Goal: Transaction & Acquisition: Purchase product/service

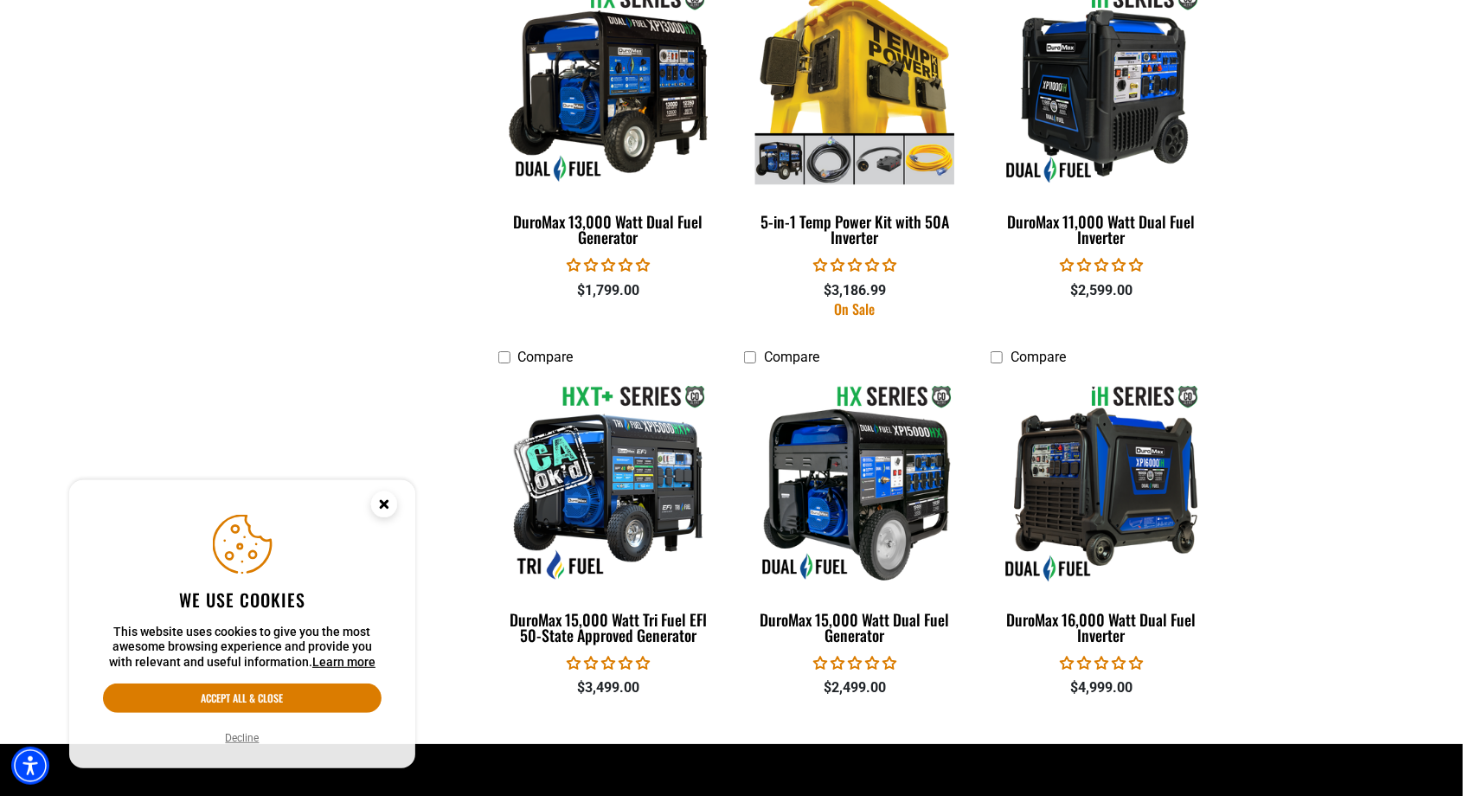
scroll to position [3026, 0]
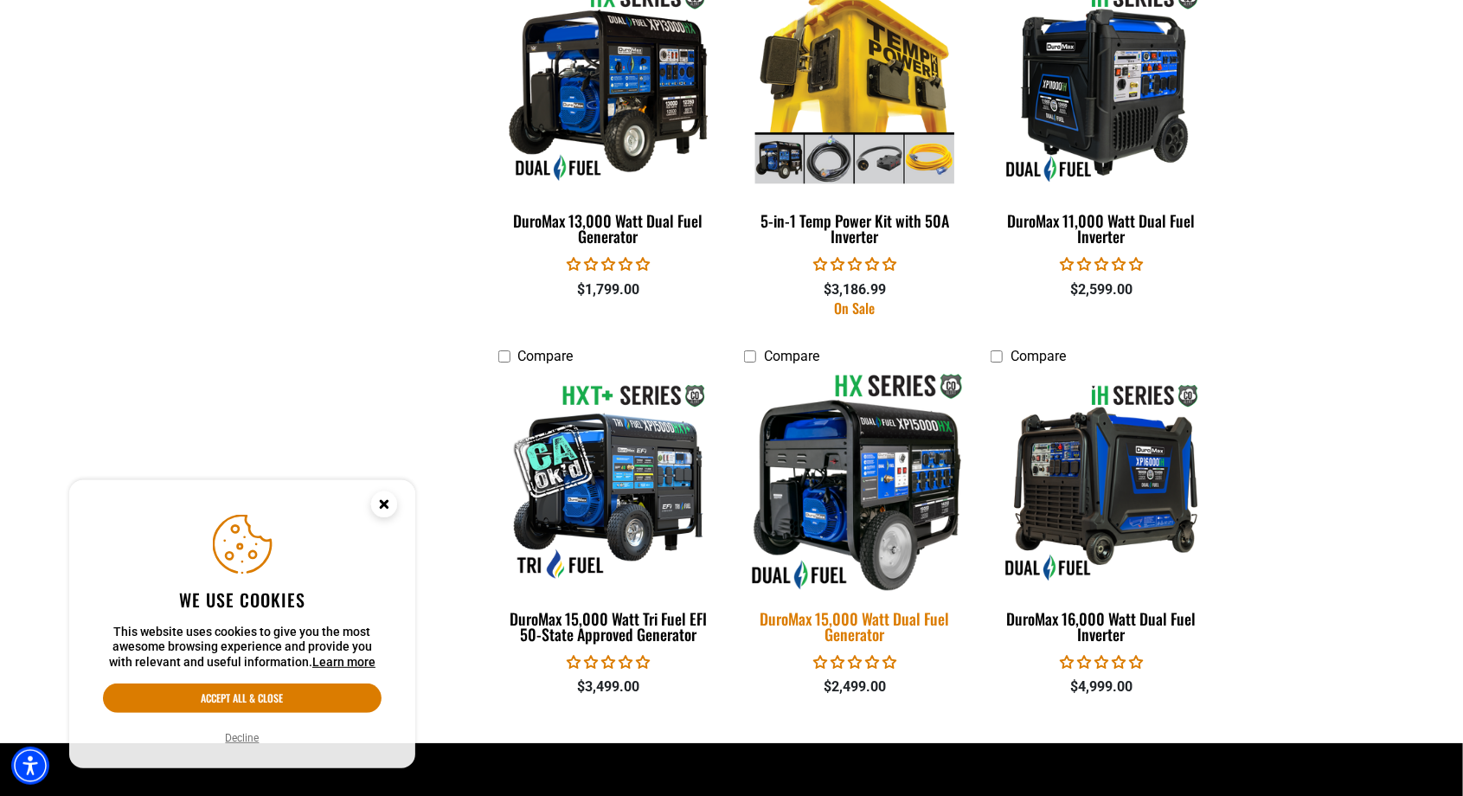
click at [851, 614] on div "DuroMax 15,000 Watt Dual Fuel Generator" at bounding box center [854, 626] width 221 height 31
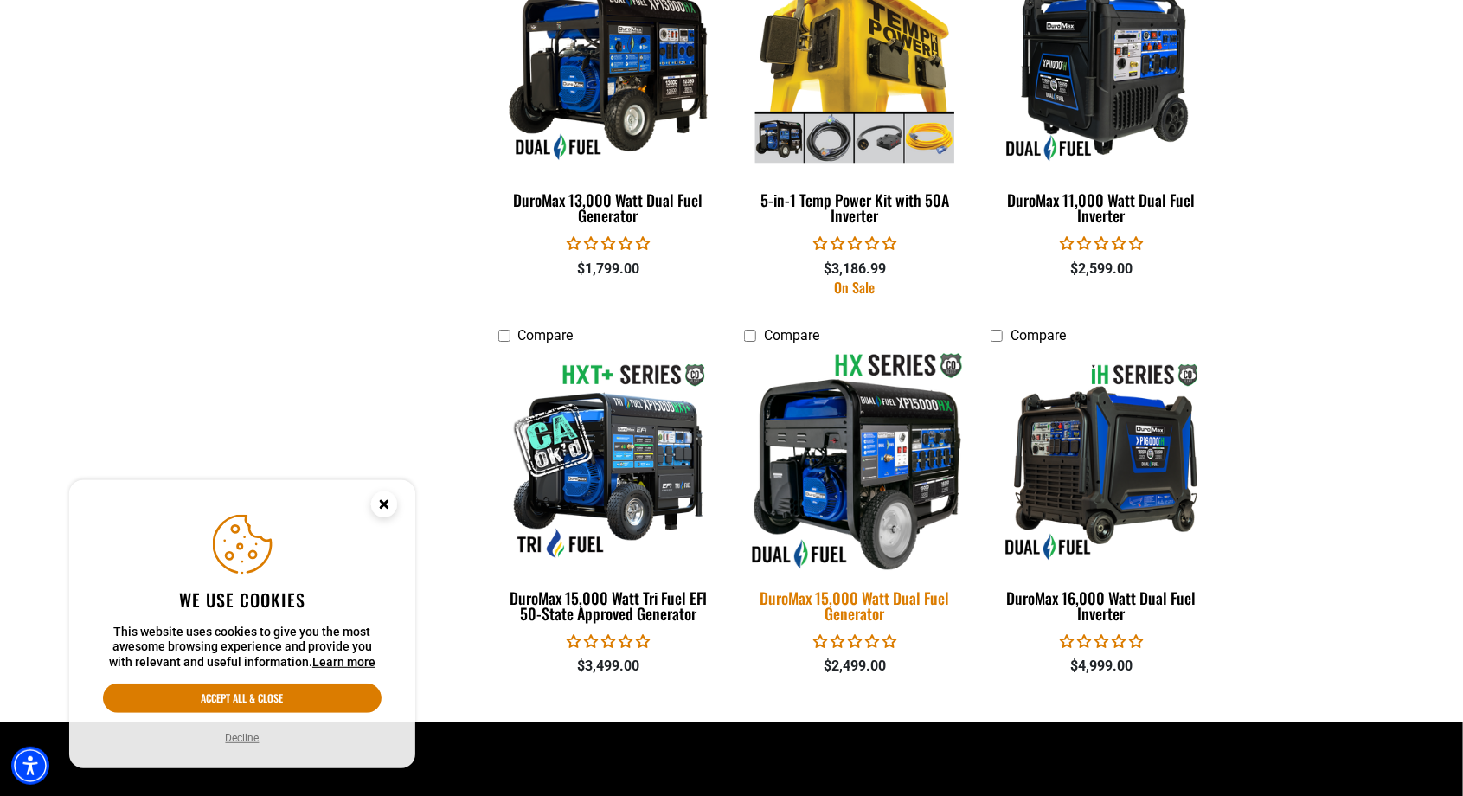
scroll to position [3082, 0]
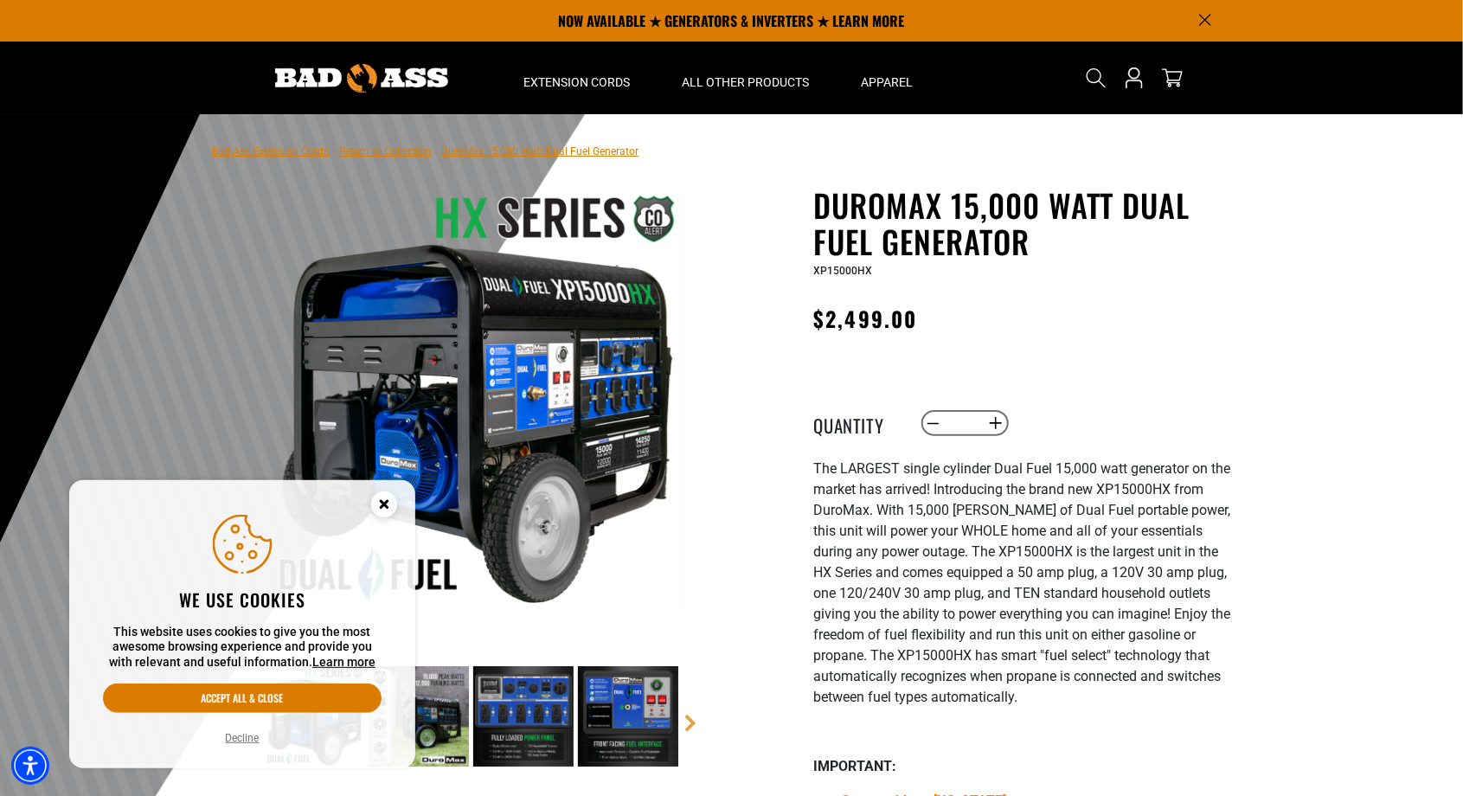
click at [1418, 600] on div at bounding box center [731, 538] width 1463 height 848
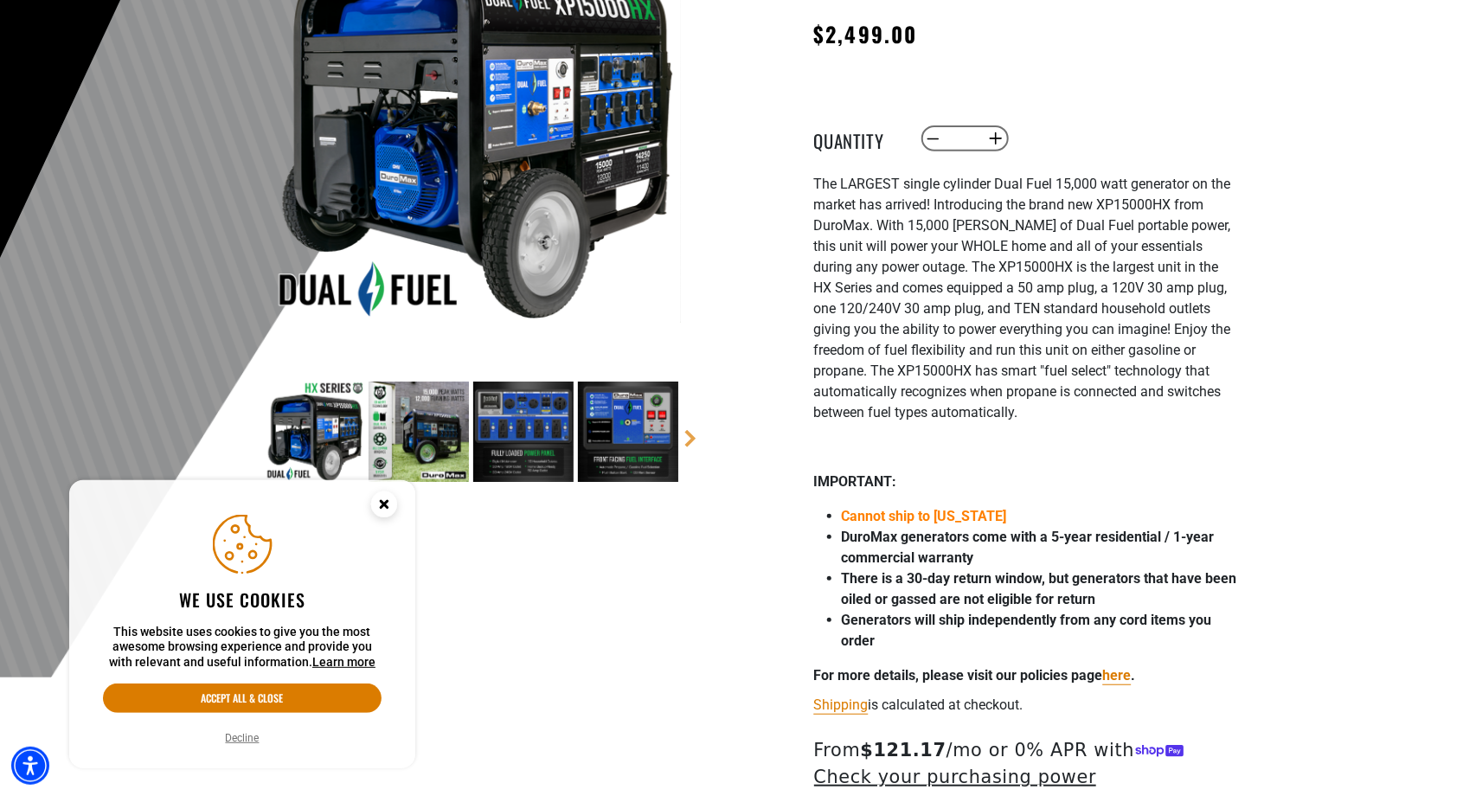
scroll to position [286, 0]
click at [389, 518] on circle "Close this option" at bounding box center [384, 505] width 26 height 26
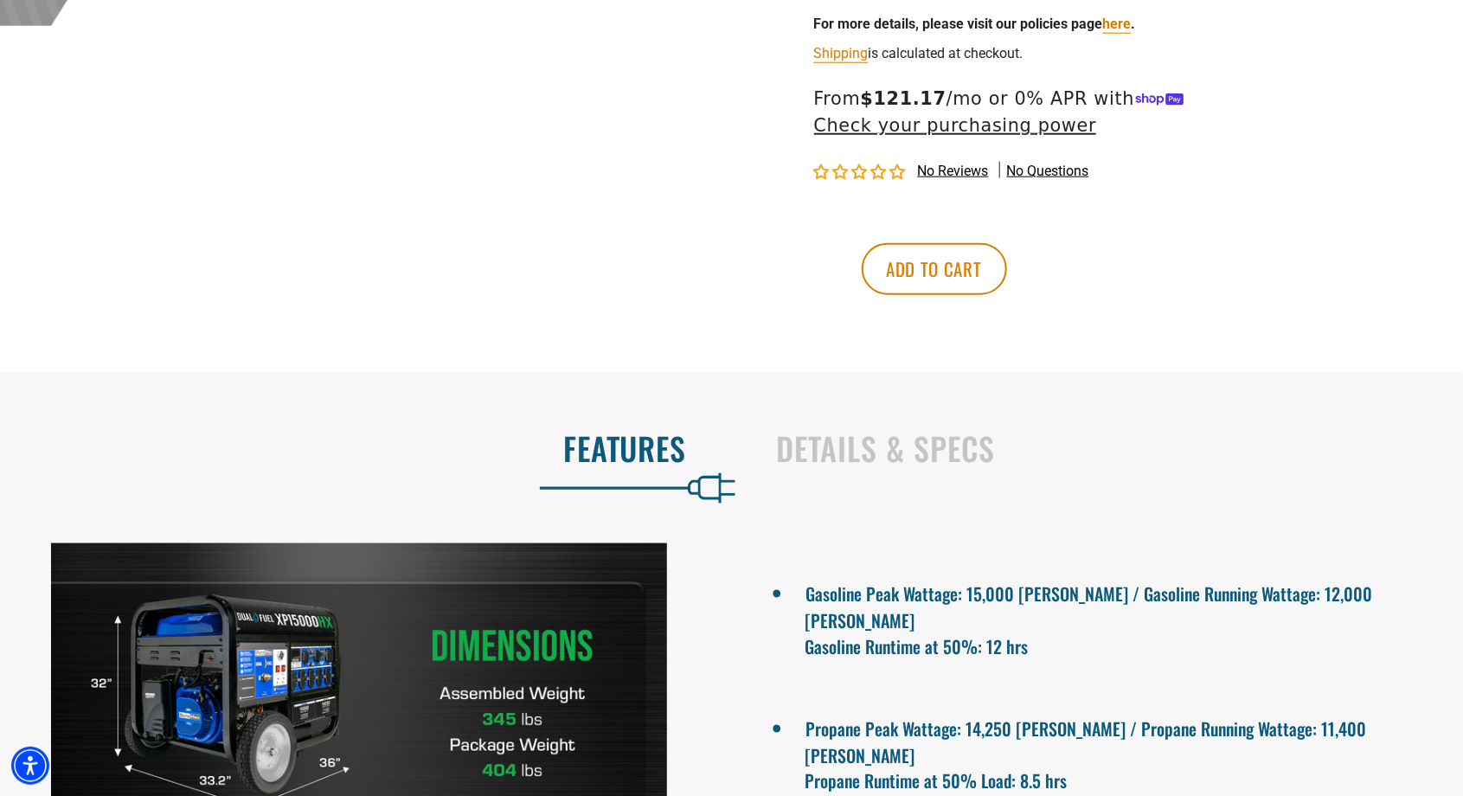
scroll to position [948, 0]
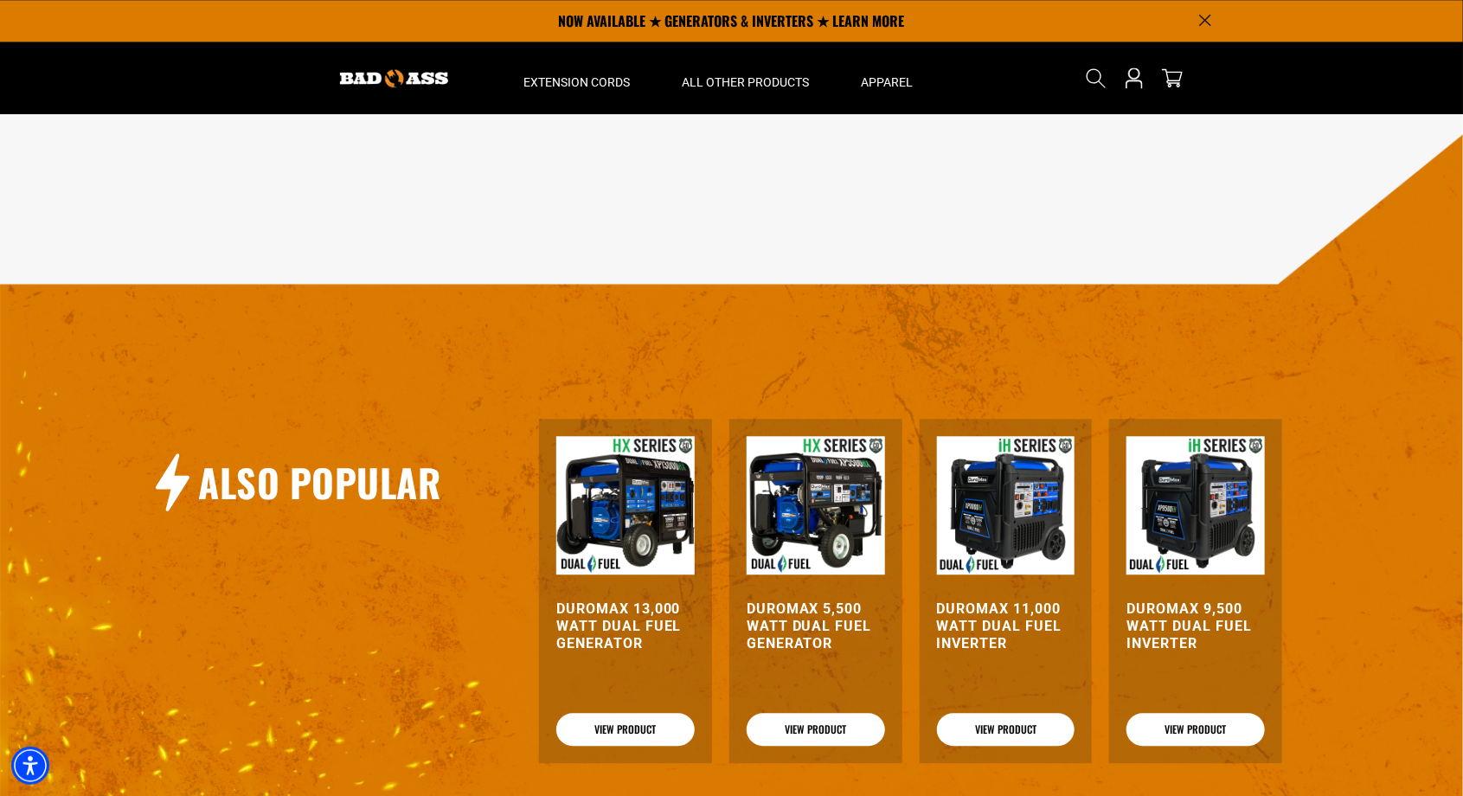
scroll to position [2028, 0]
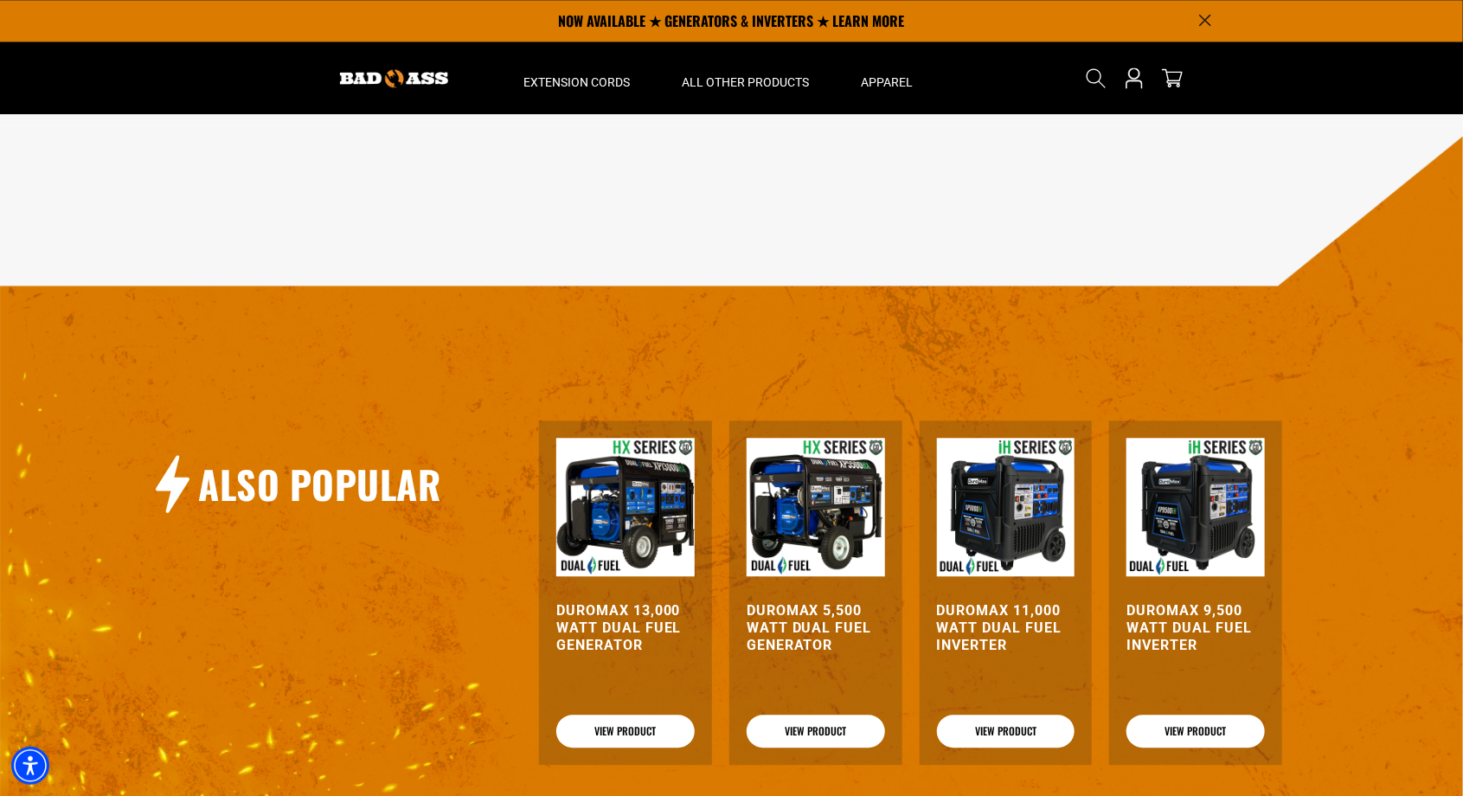
click at [1450, 452] on div "Also Popular DuroMax 13,000 Watt Dual Fuel Generator View Product DuroMax 5,500…" at bounding box center [738, 501] width 1478 height 753
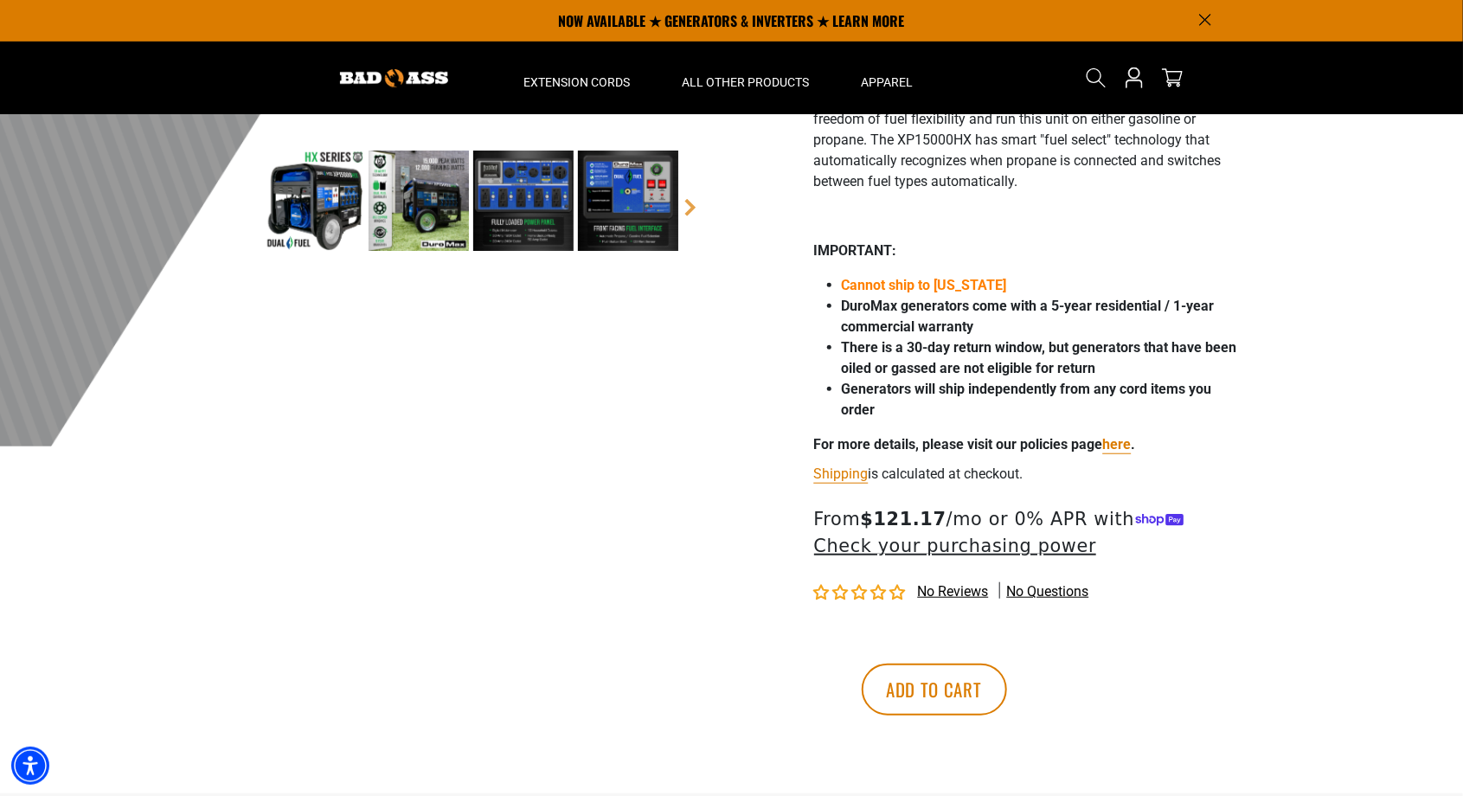
scroll to position [0, 0]
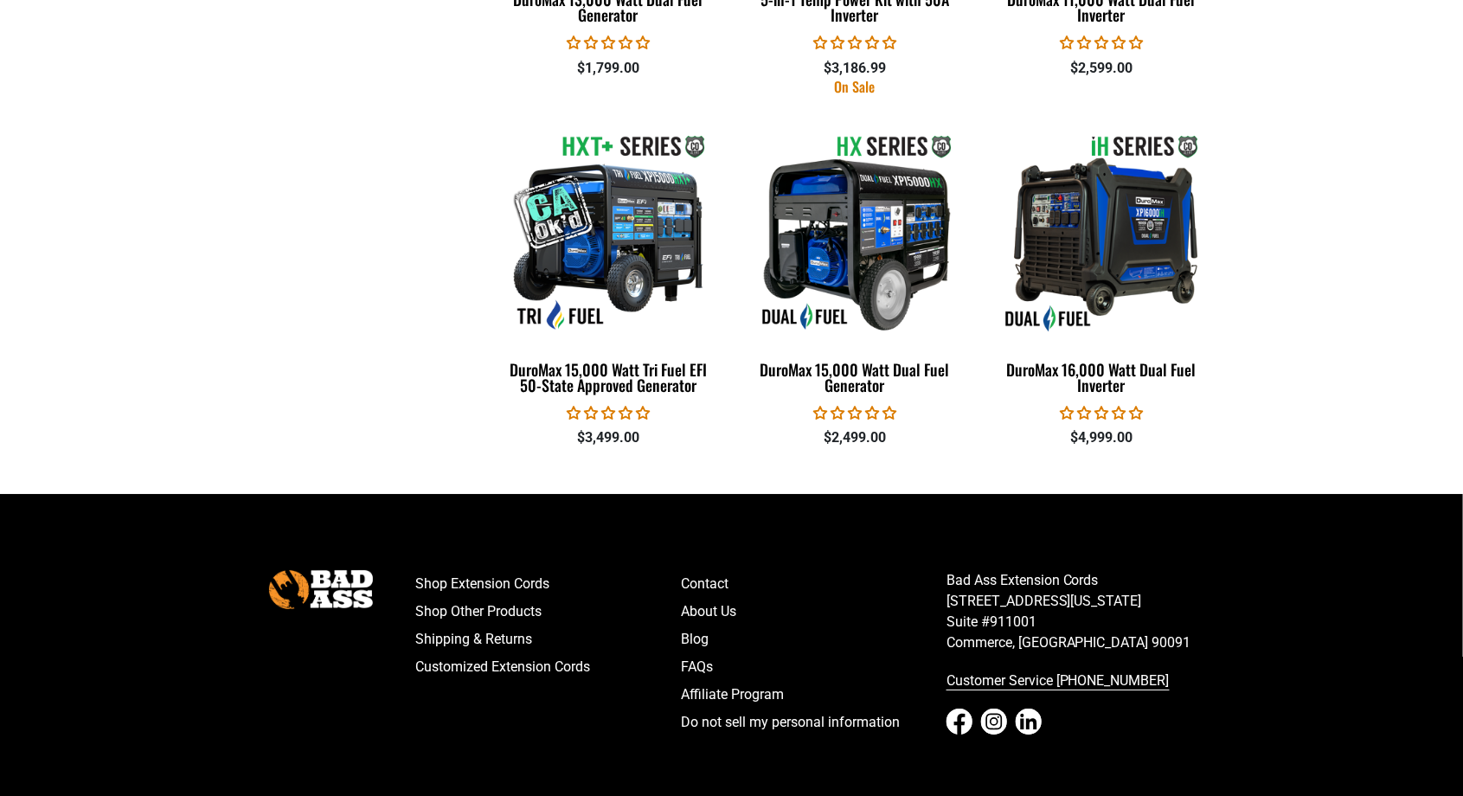
scroll to position [3082, 0]
